Goal: Information Seeking & Learning: Learn about a topic

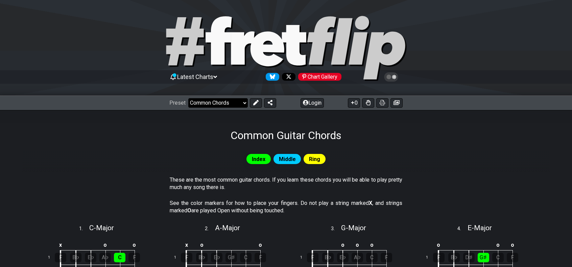
click at [194, 100] on select "Welcome to #fretflip! Initial Preset Custom Preset Minor Pentatonic Major Penta…" at bounding box center [218, 102] width 60 height 9
click at [132, 126] on div "Common Guitar Chords" at bounding box center [286, 126] width 572 height 32
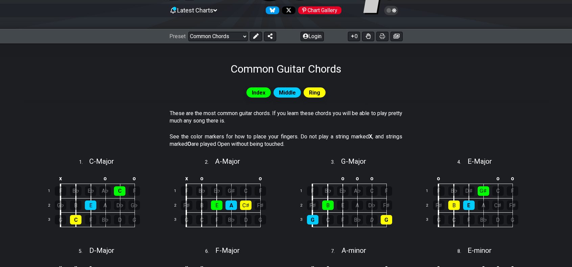
scroll to position [66, 0]
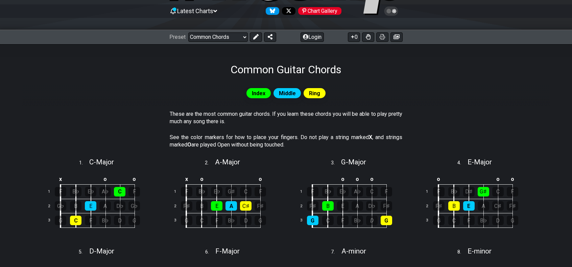
click at [204, 42] on div "Preset Welcome to #fretflip! Initial Preset Custom Preset Minor Pentatonic Majo…" at bounding box center [286, 37] width 572 height 15
click at [204, 39] on select "Welcome to #fretflip! Initial Preset Custom Preset Minor Pentatonic Major Penta…" at bounding box center [218, 36] width 60 height 9
click at [188, 32] on select "Welcome to #fretflip! Initial Preset Custom Preset Minor Pentatonic Major Penta…" at bounding box center [218, 36] width 60 height 9
select select "/minor-pentatonic"
select select "C"
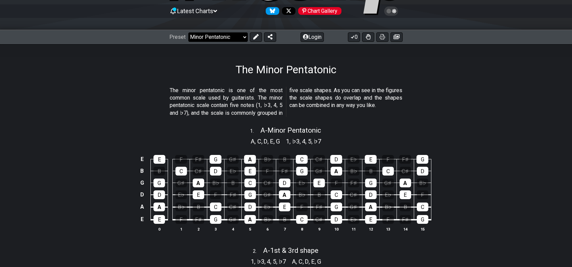
click at [230, 35] on select "Welcome to #fretflip! Initial Preset Custom Preset Minor Pentatonic Major Penta…" at bounding box center [218, 36] width 60 height 9
click at [99, 106] on section "The minor pentatonic is one of the most common scale used by guitarists. The mi…" at bounding box center [285, 103] width 527 height 39
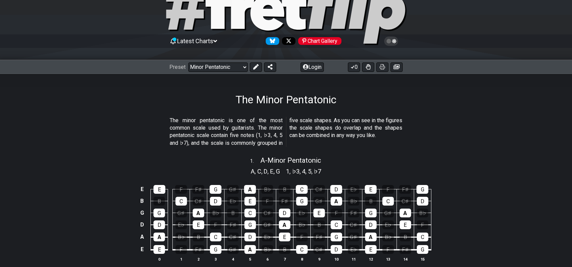
scroll to position [32, 0]
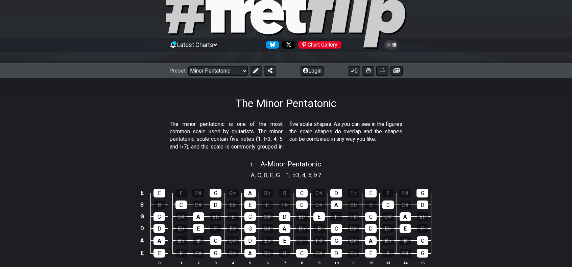
drag, startPoint x: 279, startPoint y: 175, endPoint x: 245, endPoint y: 175, distance: 33.8
click at [245, 175] on div "A , C , D , E , G 1 , ♭3 , 4 , 5 , ♭7" at bounding box center [285, 174] width 527 height 11
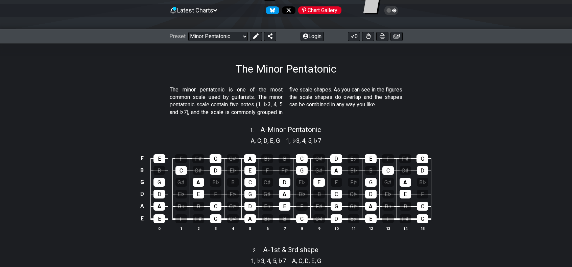
scroll to position [66, 0]
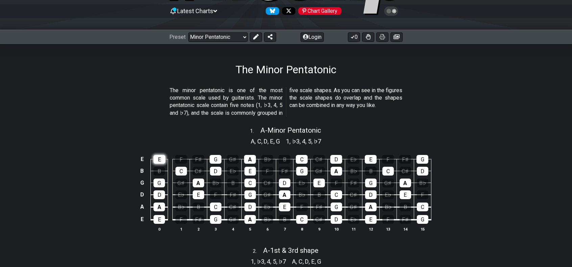
click at [160, 161] on div "E" at bounding box center [160, 159] width 12 height 9
click at [160, 160] on div "E" at bounding box center [160, 159] width 12 height 9
click at [159, 184] on div "G" at bounding box center [159, 183] width 11 height 9
click at [160, 182] on div "G" at bounding box center [159, 183] width 11 height 9
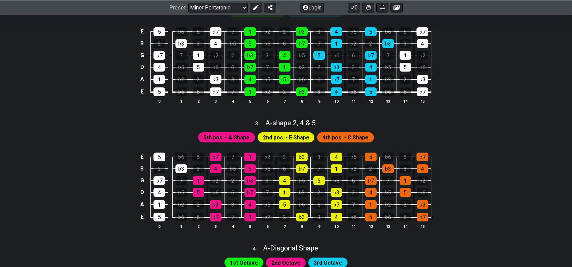
scroll to position [336, 0]
